Goal: Navigation & Orientation: Find specific page/section

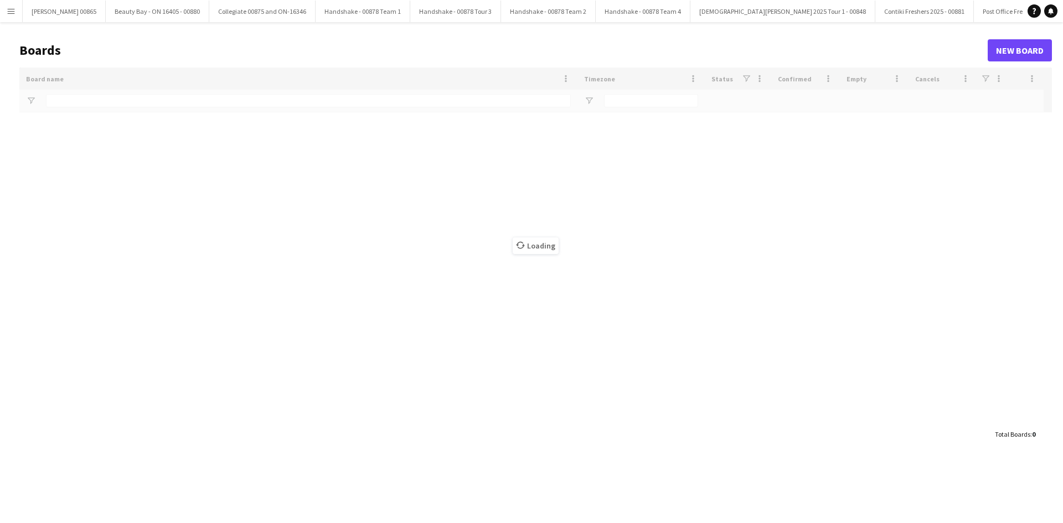
type input "**********"
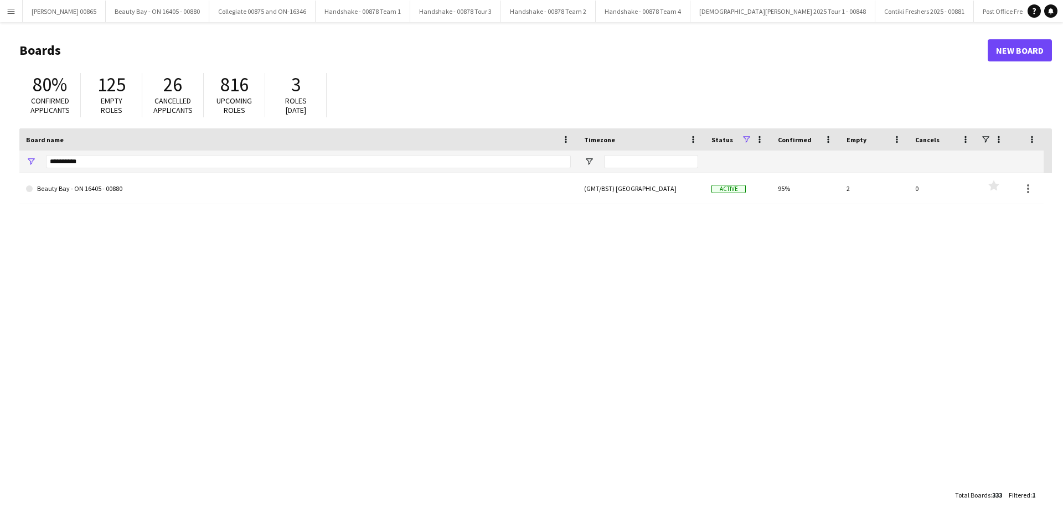
click at [4, 15] on button "Menu" at bounding box center [11, 11] width 22 height 22
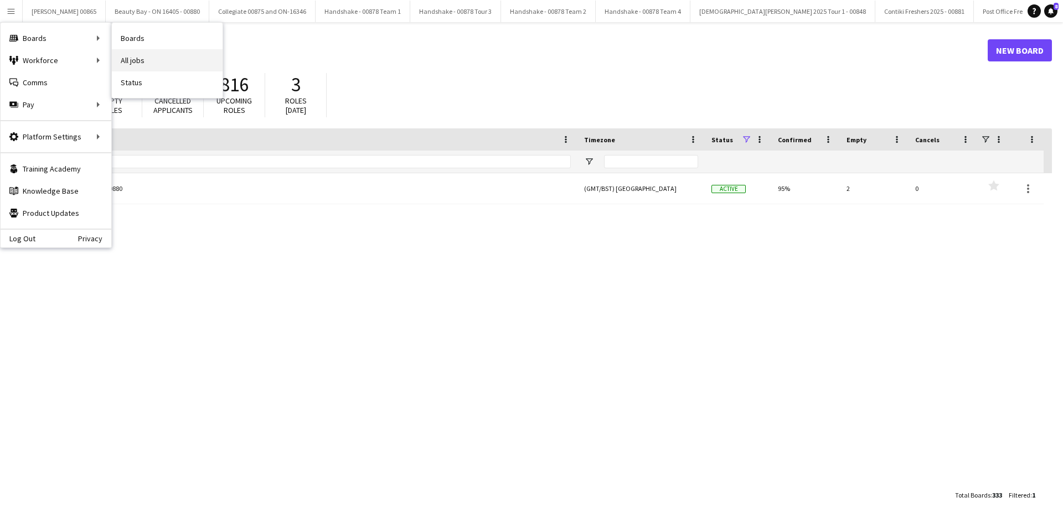
click at [136, 58] on link "All jobs" at bounding box center [167, 60] width 111 height 22
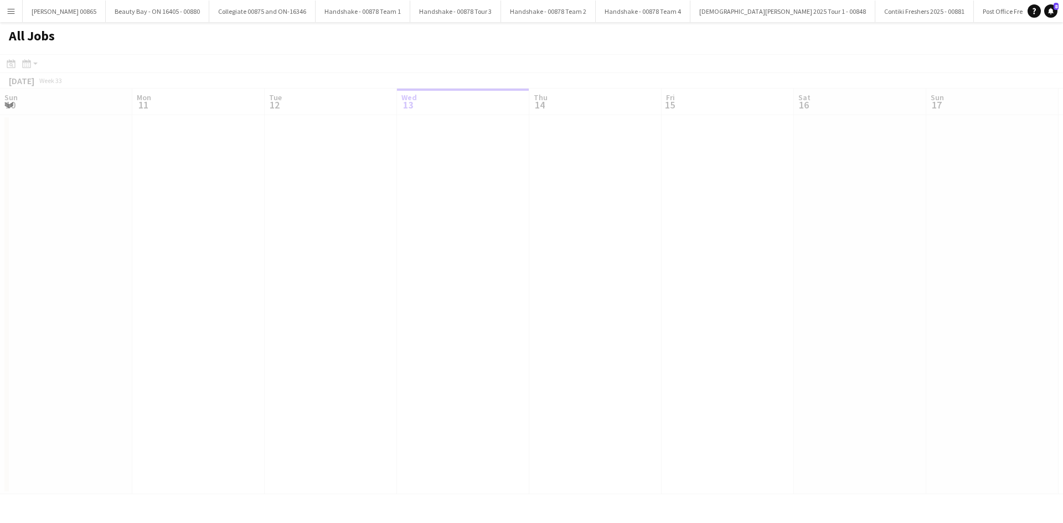
scroll to position [0, 265]
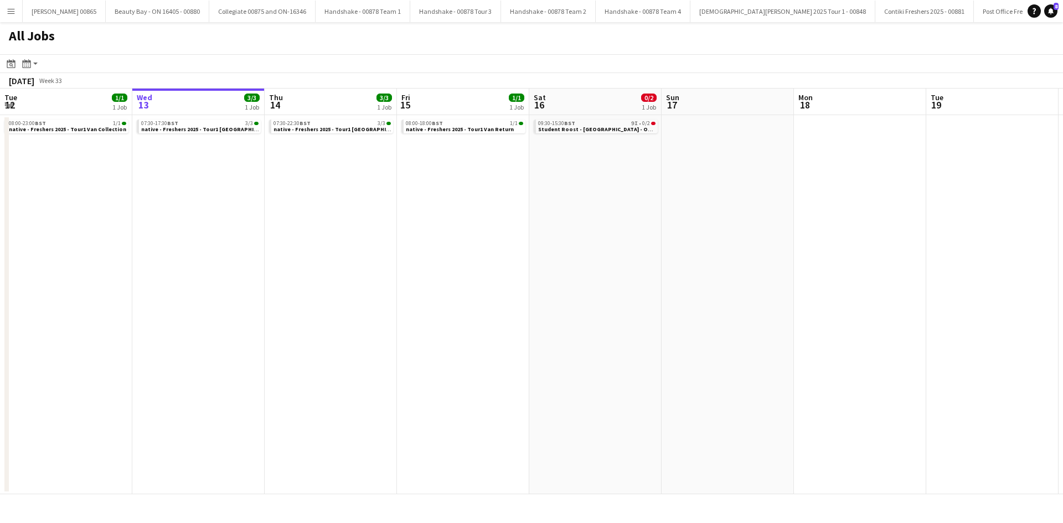
click at [587, 138] on app-date-cell "09:30-15:30 BST 9I • 0/2 Student Roost - [GEOGRAPHIC_DATA] - On-16926" at bounding box center [595, 304] width 132 height 379
click at [585, 132] on app-brief-job-card "09:30-15:30 BST 9I • 0/2 Student Roost - [GEOGRAPHIC_DATA] - On-16926" at bounding box center [596, 127] width 124 height 14
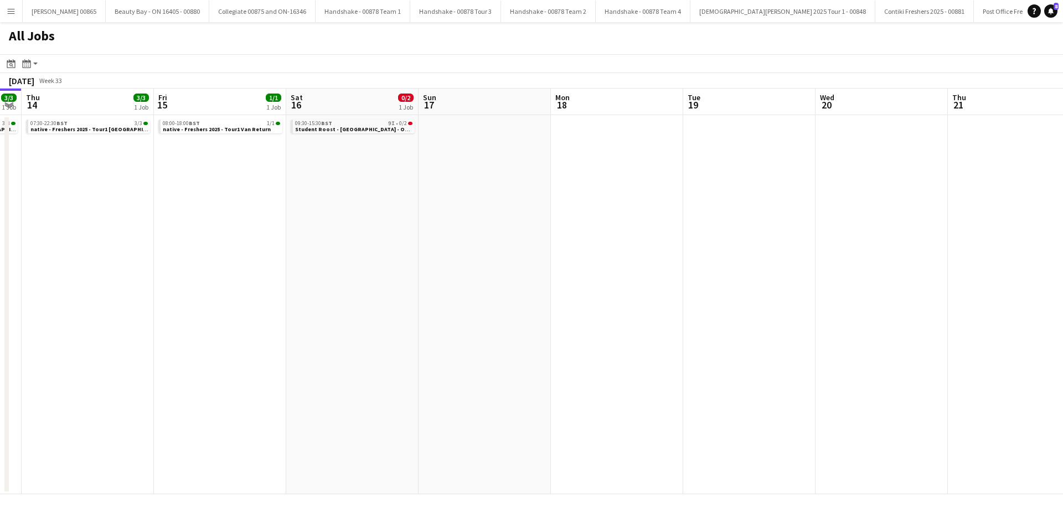
drag, startPoint x: 539, startPoint y: 305, endPoint x: 355, endPoint y: 310, distance: 183.9
click at [356, 309] on app-calendar-viewport "Sun 10 Mon 11 Tue 12 1/1 1 Job Wed 13 3/3 1 Job Thu 14 3/3 1 Job Fri 15 1/1 1 J…" at bounding box center [531, 292] width 1063 height 406
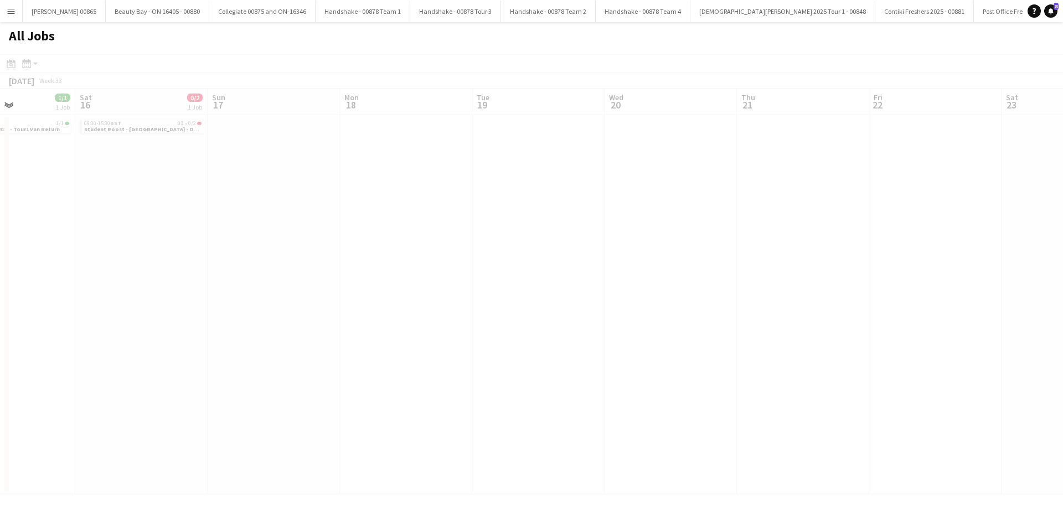
drag, startPoint x: 669, startPoint y: 286, endPoint x: 362, endPoint y: 292, distance: 307.5
click at [364, 291] on app-all-jobs "All Jobs Date picker [DATE] [DATE] [DATE] M [DATE] T [DATE] W [DATE] T [DATE] F…" at bounding box center [531, 258] width 1063 height 472
drag, startPoint x: 787, startPoint y: 277, endPoint x: 562, endPoint y: 293, distance: 226.0
click at [567, 291] on app-calendar-viewport "Fri 15 1/1 1 Job Sat 16 0/2 1 Job Sun 17 Mon 18 Tue 19 Wed 20 Thu 21 Fri 22 Sat…" at bounding box center [531, 292] width 1063 height 406
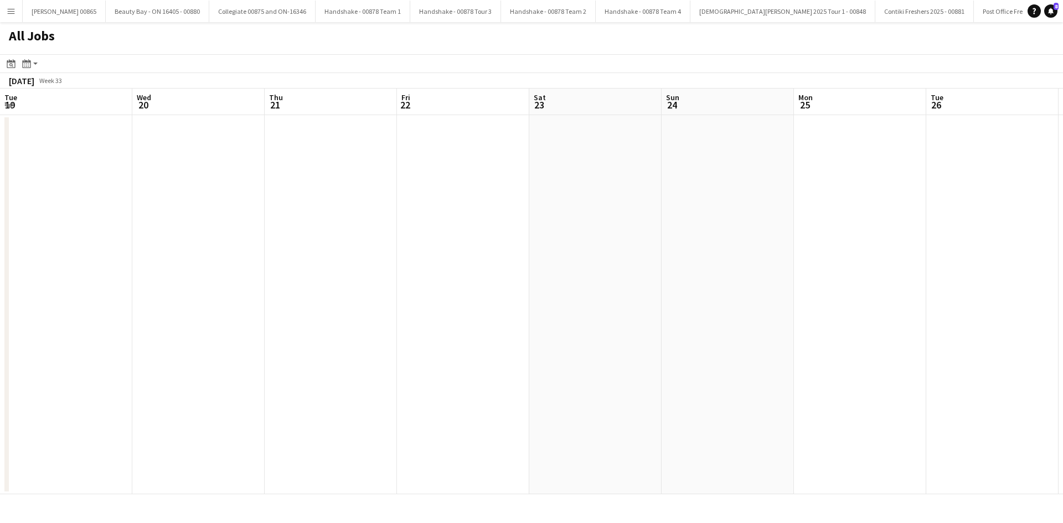
drag, startPoint x: 706, startPoint y: 274, endPoint x: 529, endPoint y: 281, distance: 176.8
click at [529, 281] on app-calendar-viewport "Fri 15 1/1 1 Job Sat 16 0/2 1 Job Sun 17 Mon 18 Tue 19 Wed 20 Thu 21 Fri 22 Sat…" at bounding box center [531, 292] width 1063 height 406
